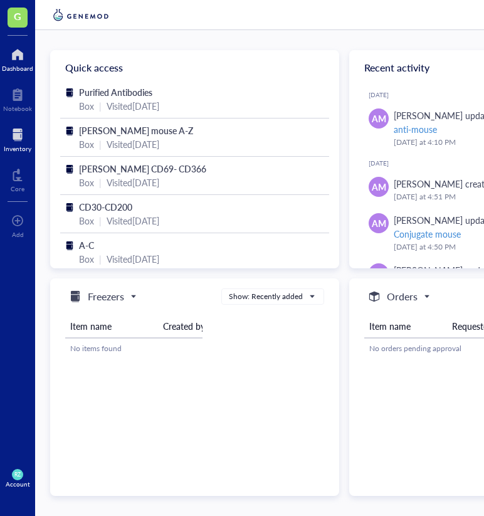
scroll to position [-1, 0]
click at [21, 140] on div at bounding box center [18, 135] width 28 height 20
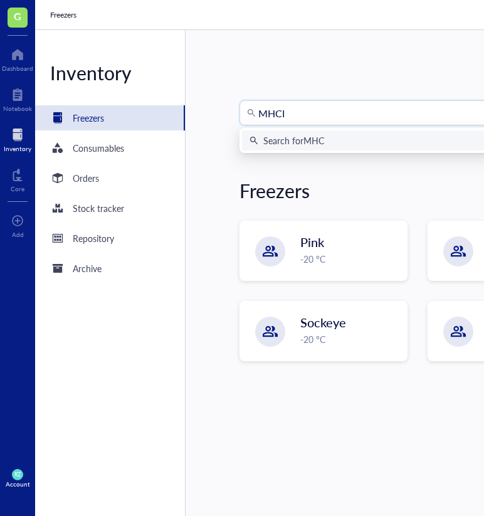
type input "MHCII"
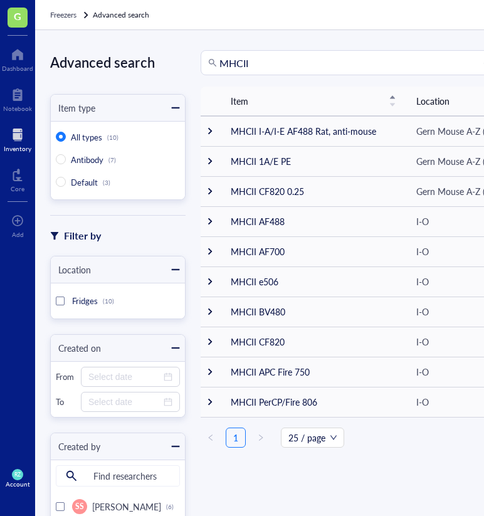
click at [301, 49] on div "Advanced search Item type All types (10) Antibody (7) Default (3) Filter by Loc…" at bounding box center [436, 272] width 802 height 485
click at [301, 66] on input "MHCII" at bounding box center [356, 63] width 274 height 24
type input "M"
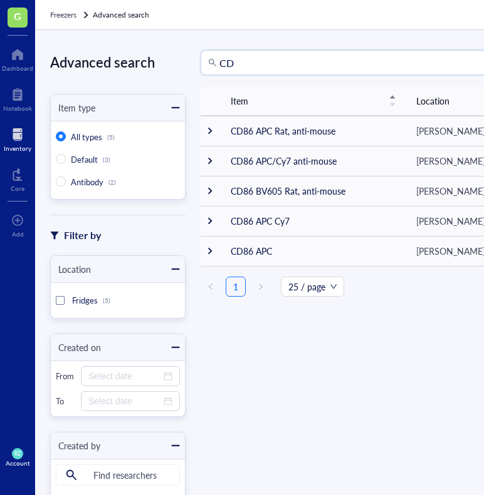
type input "C"
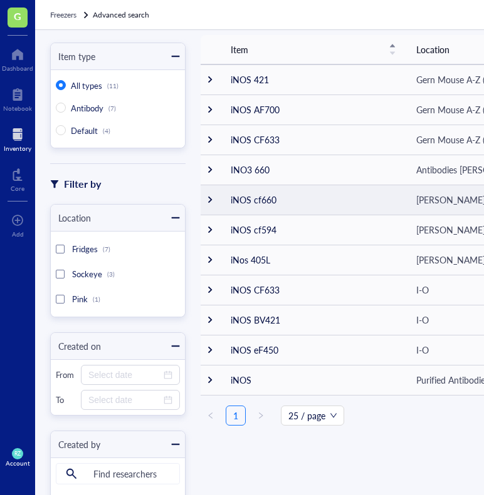
scroll to position [53, 0]
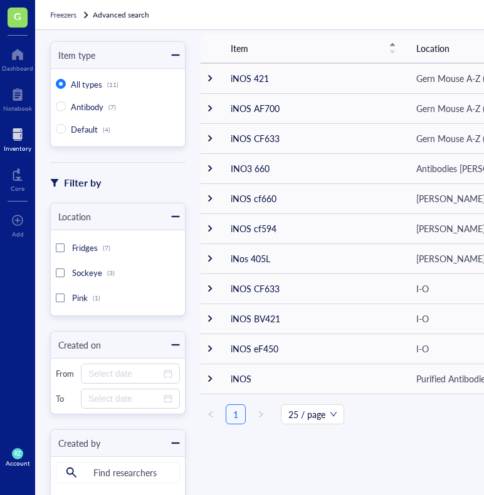
click at [1, 293] on div "G Dashboard Notebook Inventory Core To pick up a draggable item, press the spac…" at bounding box center [17, 247] width 35 height 495
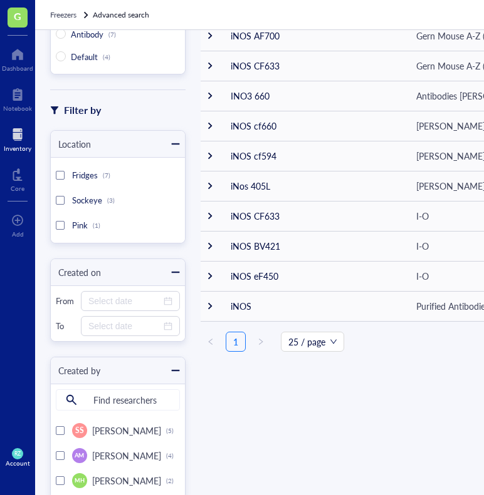
scroll to position [108, 0]
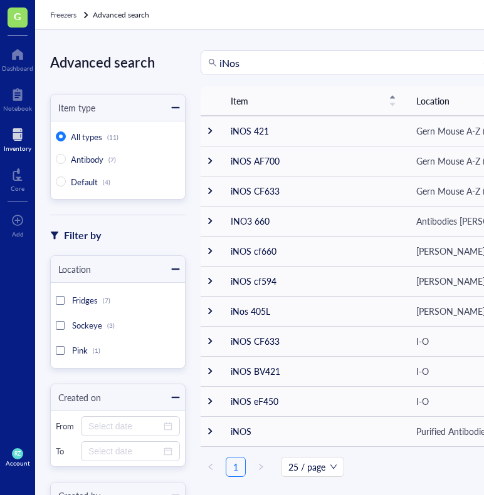
click at [290, 61] on input "iNos" at bounding box center [356, 63] width 274 height 24
type input "i"
type input "CD80"
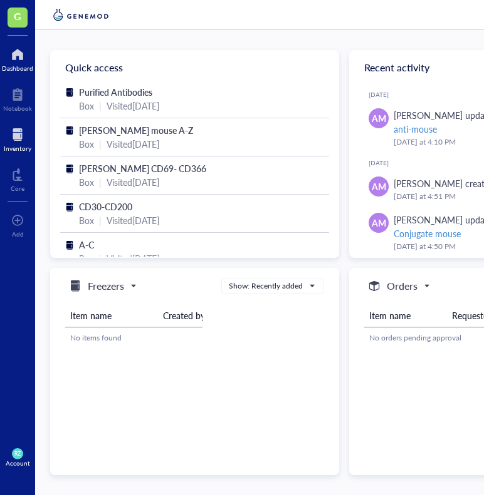
click at [23, 134] on div at bounding box center [18, 135] width 28 height 20
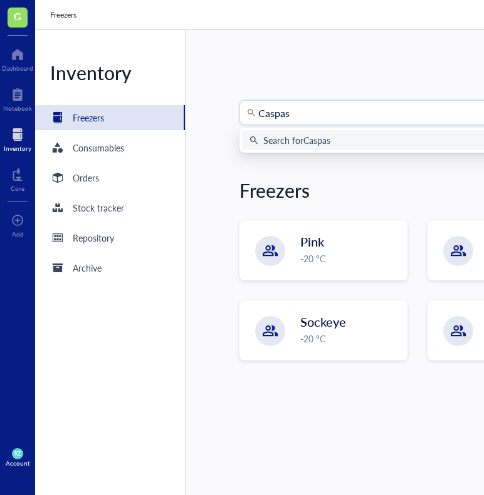
type input "Caspase"
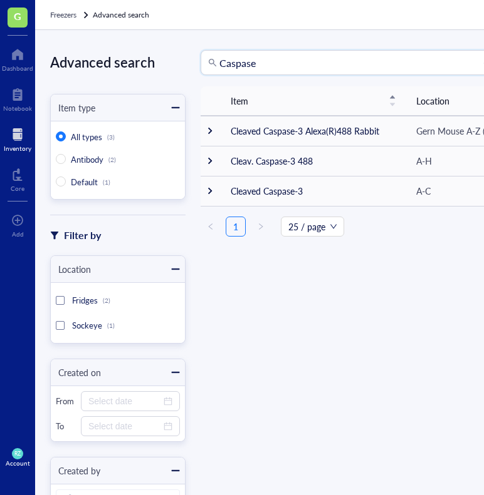
drag, startPoint x: 271, startPoint y: 62, endPoint x: 202, endPoint y: 64, distance: 68.9
click at [202, 64] on div "Caspase" at bounding box center [350, 62] width 301 height 25
type input "C"
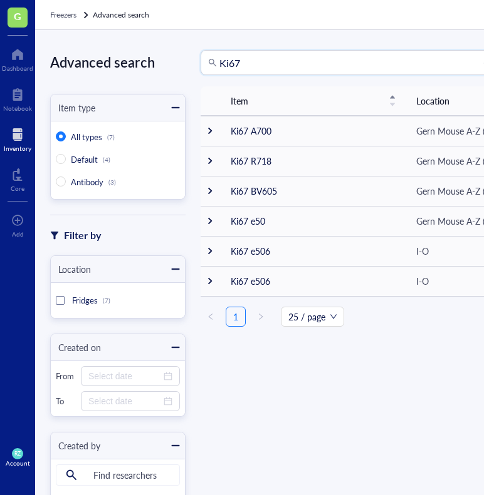
scroll to position [5, 0]
click at [348, 60] on input "Ki67" at bounding box center [356, 63] width 274 height 24
type input "K"
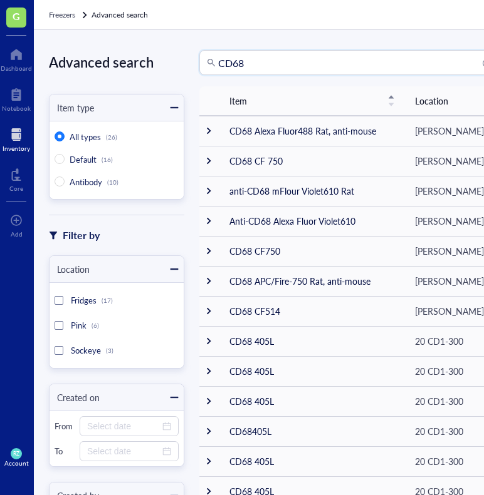
drag, startPoint x: 259, startPoint y: 68, endPoint x: 208, endPoint y: 65, distance: 50.8
click at [208, 65] on div "CD68" at bounding box center [349, 62] width 301 height 25
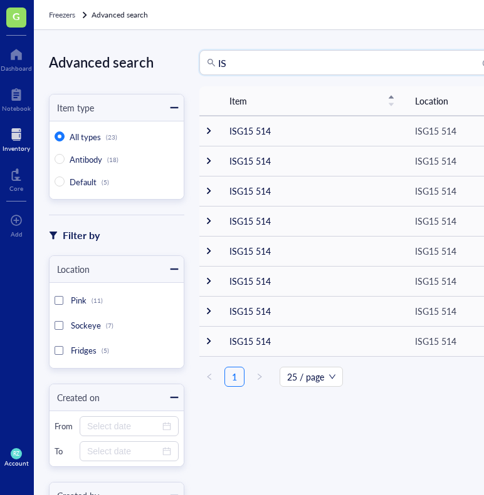
type input "I"
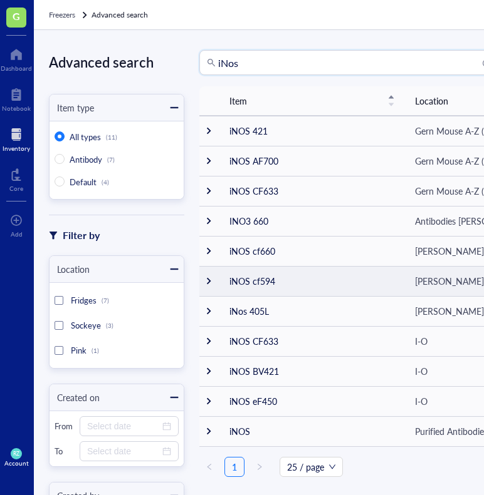
scroll to position [0, 1]
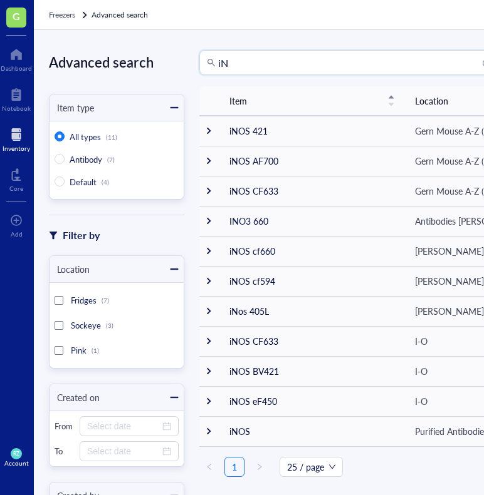
type input "i"
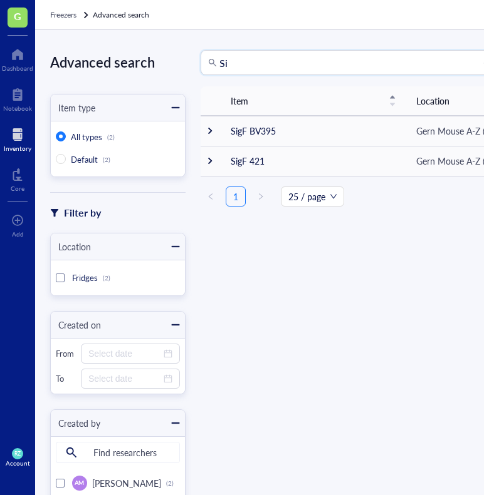
type input "S"
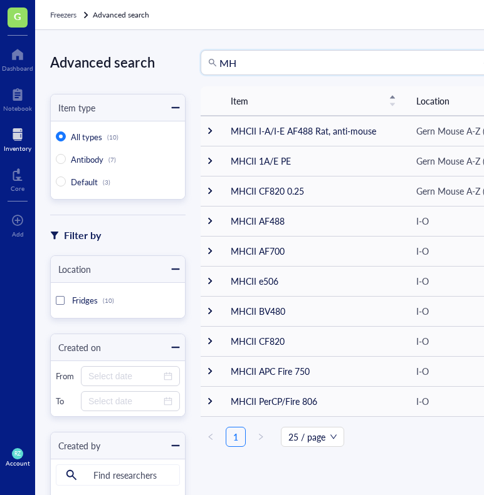
type input "M"
type input "o"
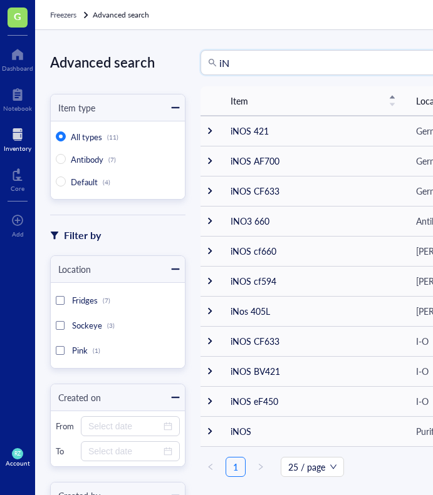
type input "i"
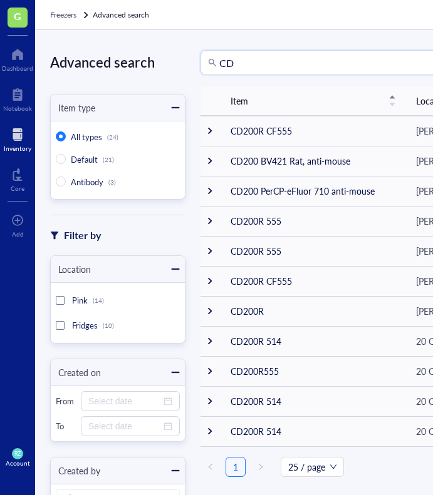
type input "C"
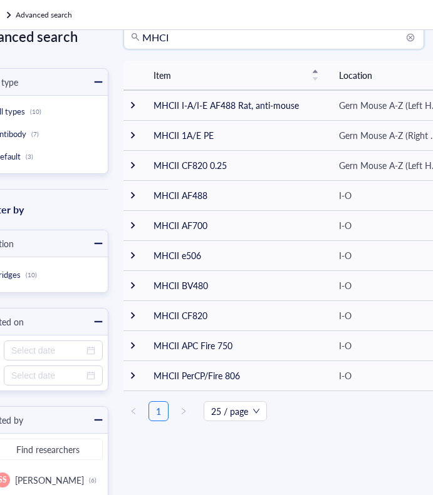
scroll to position [25, 0]
type input "M"
type input "k"
type input "ki67"
